Goal: Task Accomplishment & Management: Manage account settings

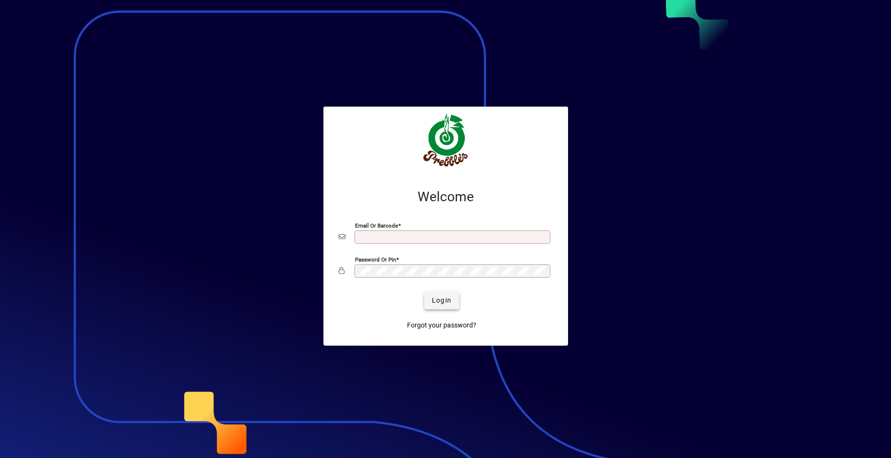
type input "**********"
click at [446, 301] on span "Login" at bounding box center [442, 300] width 20 height 10
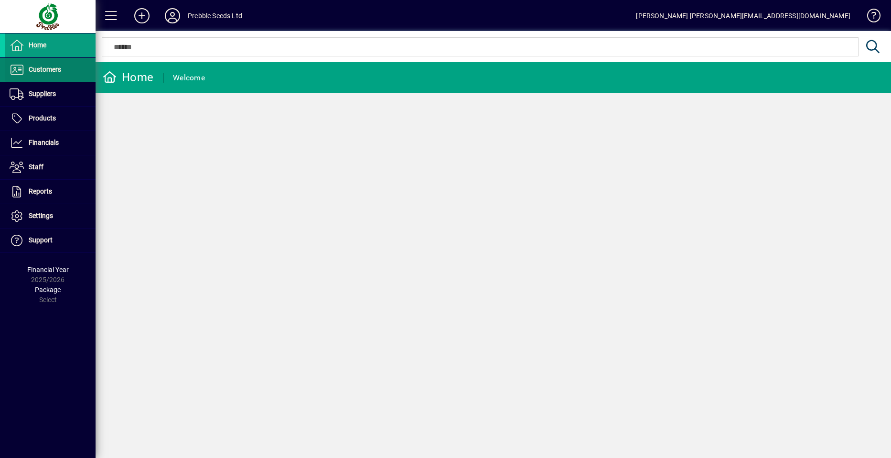
click at [49, 67] on span "Customers" at bounding box center [45, 69] width 32 height 8
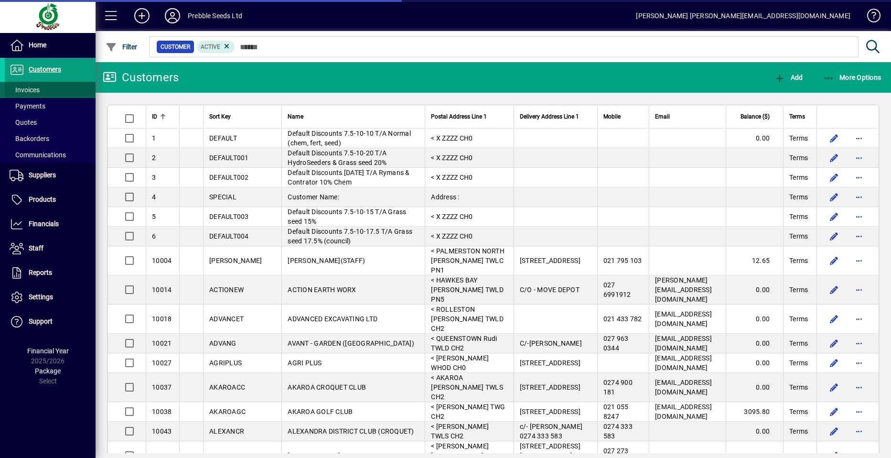
click at [52, 92] on span at bounding box center [50, 89] width 91 height 23
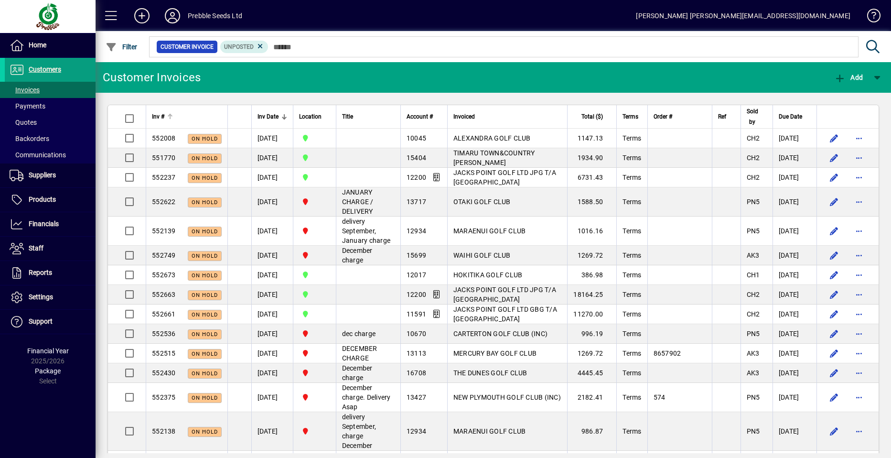
click at [160, 117] on span "Inv #" at bounding box center [158, 116] width 12 height 11
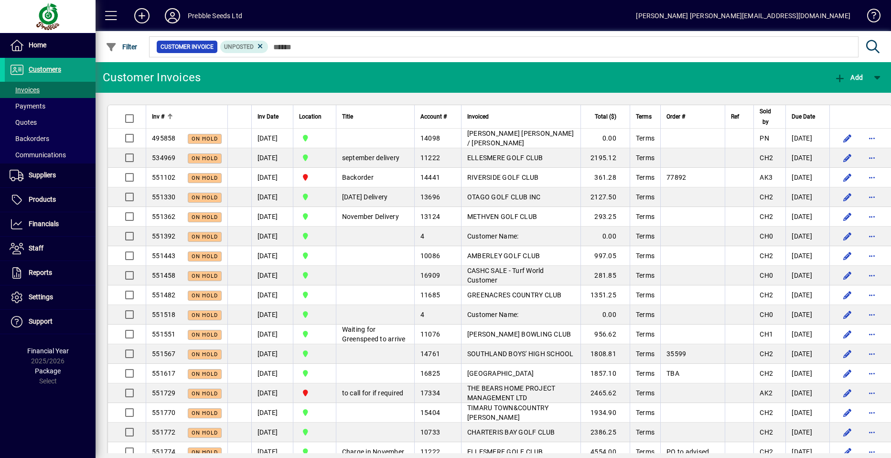
click at [156, 117] on span "Inv #" at bounding box center [158, 116] width 12 height 11
